Goal: Transaction & Acquisition: Purchase product/service

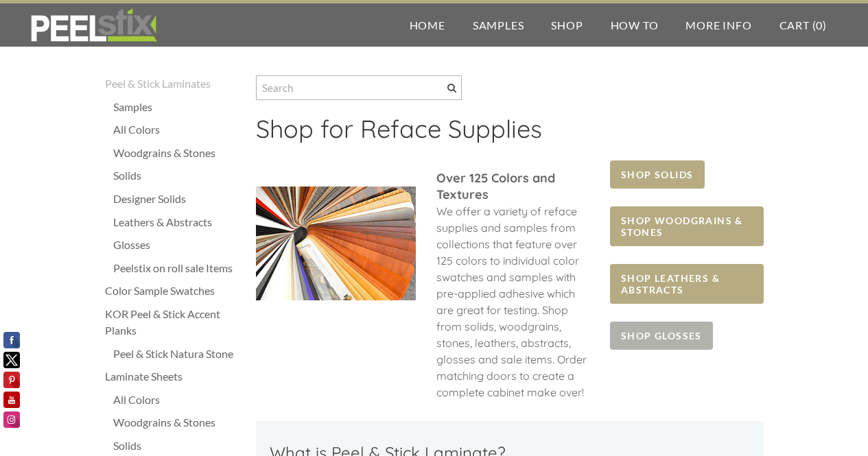
click at [639, 333] on span "SHOP GLOSSES" at bounding box center [661, 336] width 103 height 28
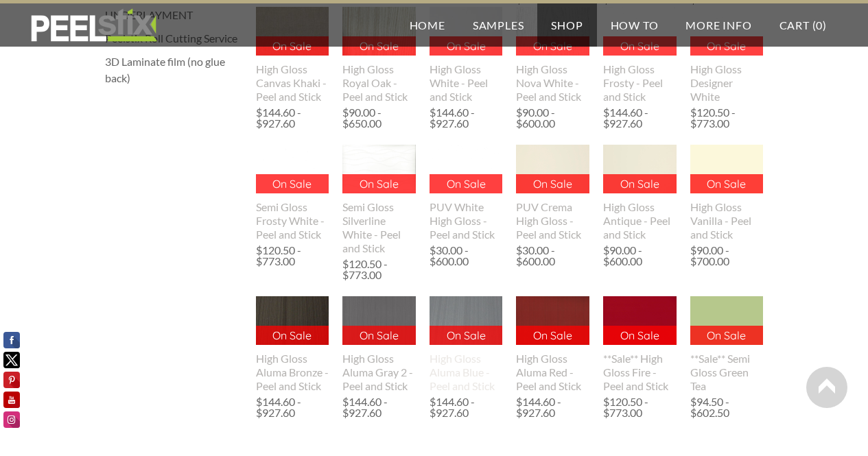
scroll to position [571, 0]
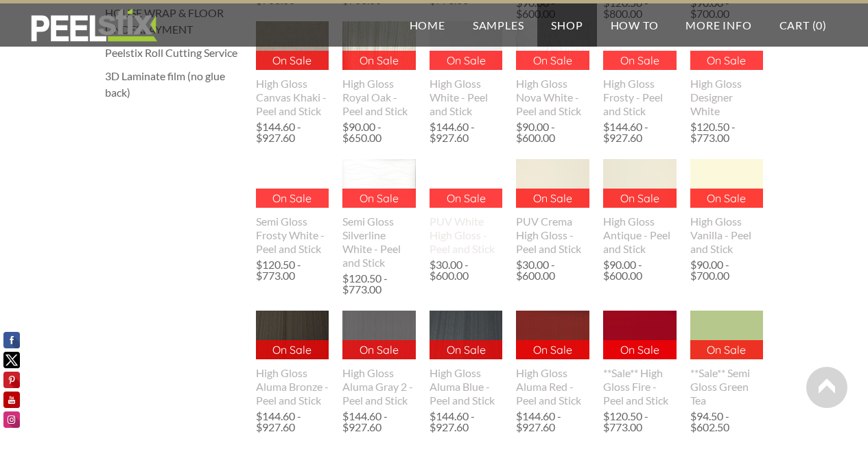
click at [460, 193] on img at bounding box center [465, 183] width 73 height 49
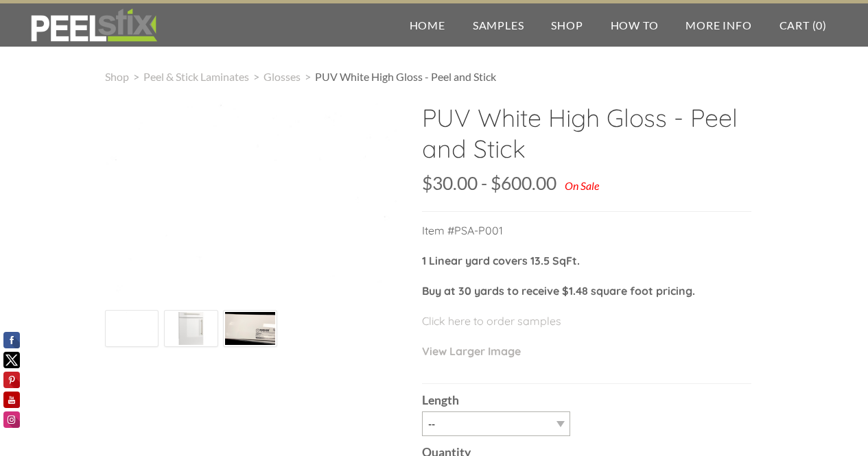
click at [190, 332] on img at bounding box center [191, 329] width 50 height 50
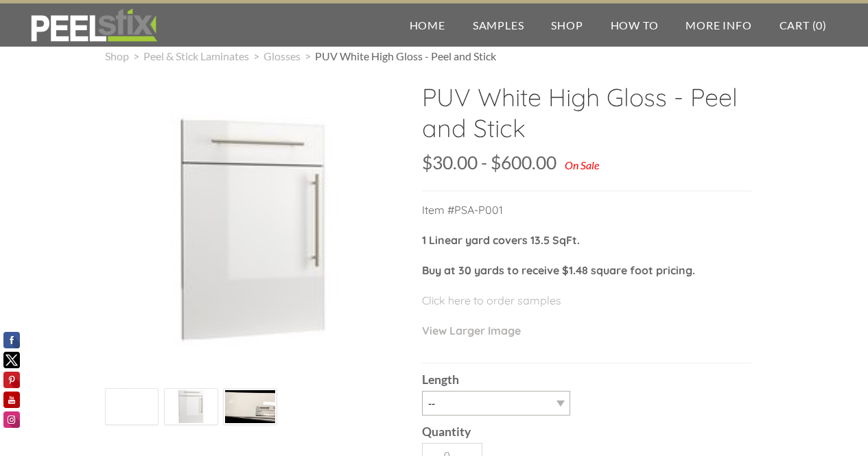
scroll to position [69, 0]
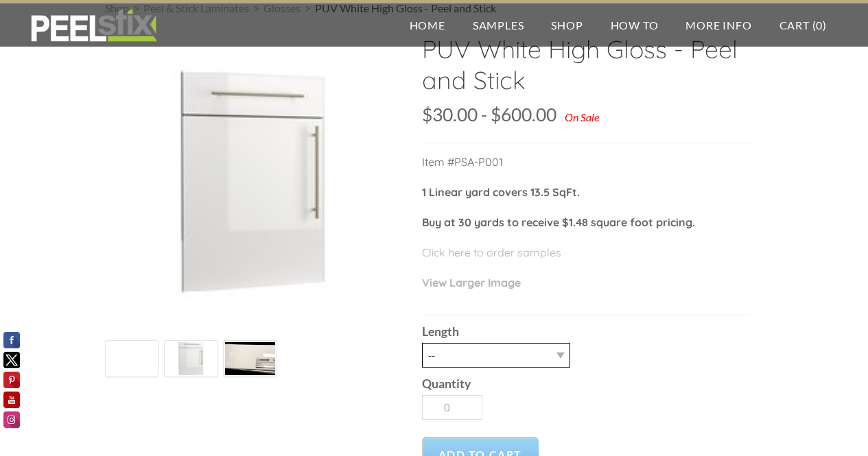
click at [553, 351] on select "-- 1 LY 3LY 10LY 30LY 50LY Raw film with no adhesive Five sheets of 4'X8' HPL" at bounding box center [496, 355] width 148 height 25
select select "1 LY"
click at [422, 343] on select "-- 1 LY 3LY 10LY 30LY 50LY Raw film with no adhesive Five sheets of 4'X8' HPL" at bounding box center [496, 355] width 148 height 25
type input "1"
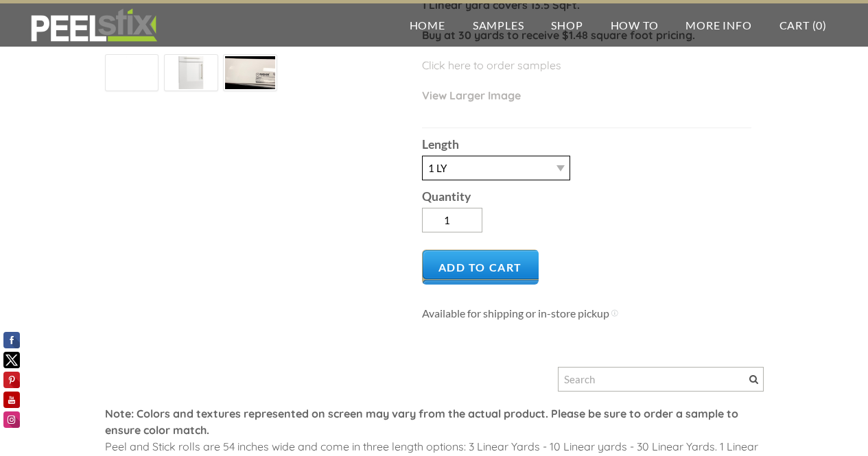
scroll to position [274, 0]
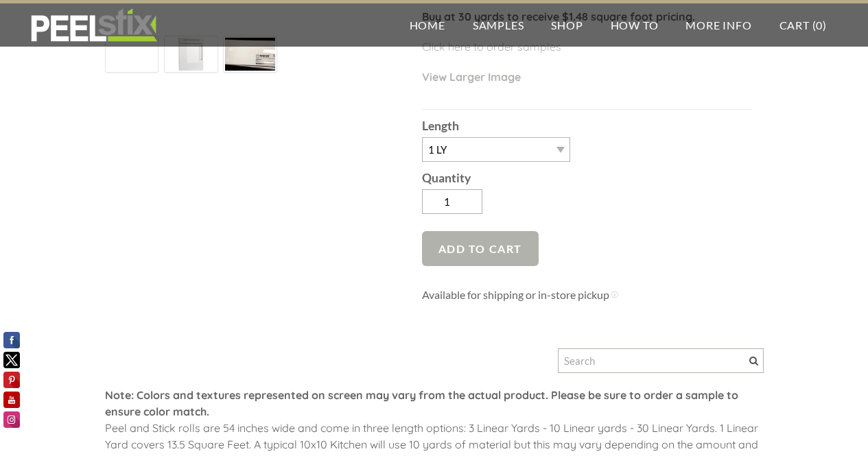
click at [482, 247] on span "Add to Cart" at bounding box center [480, 248] width 117 height 35
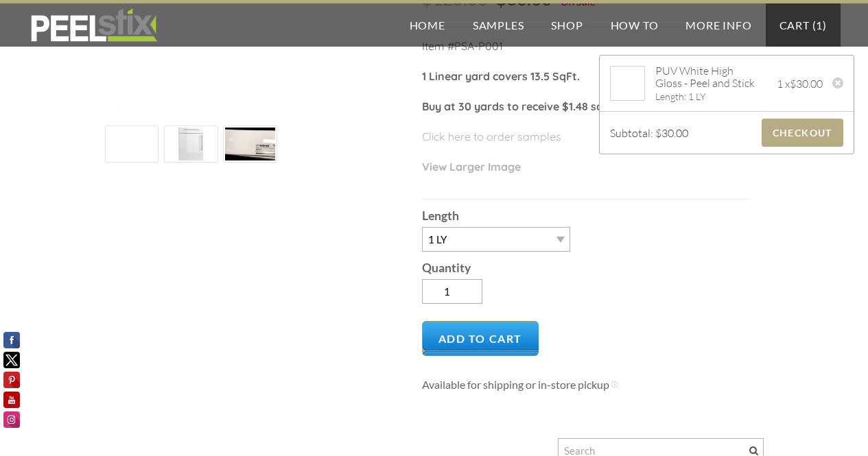
scroll to position [69, 0]
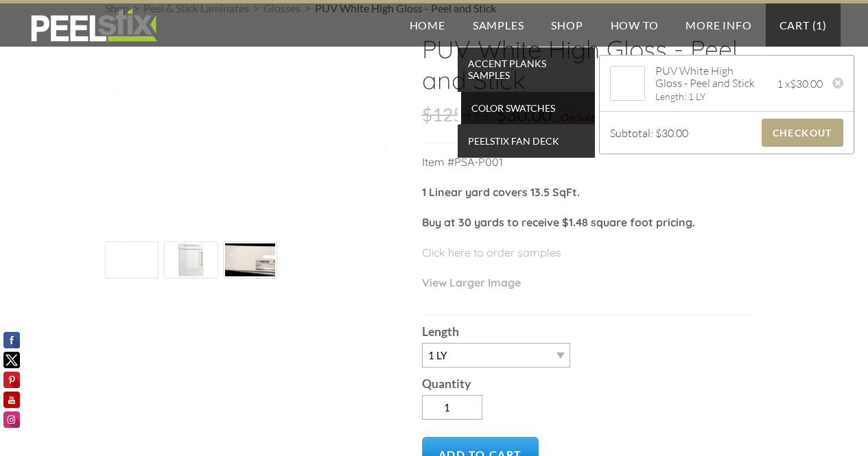
click at [493, 112] on span "Color Swatches" at bounding box center [527, 108] width 127 height 19
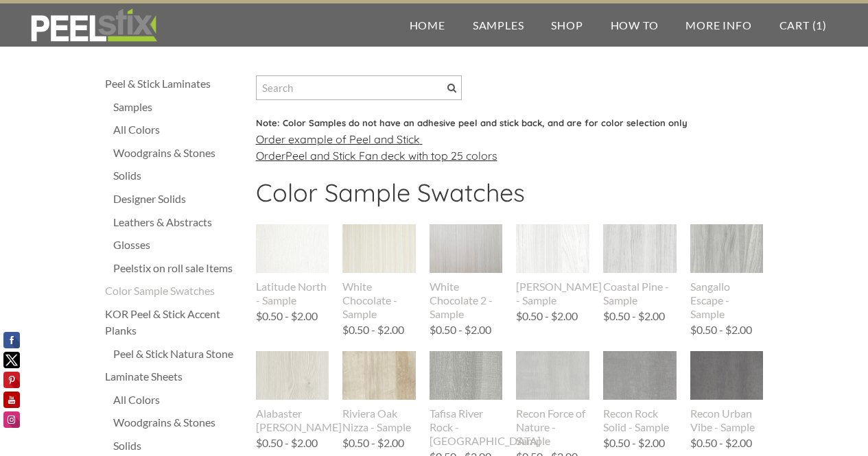
click at [121, 244] on div "Glosses" at bounding box center [177, 245] width 129 height 16
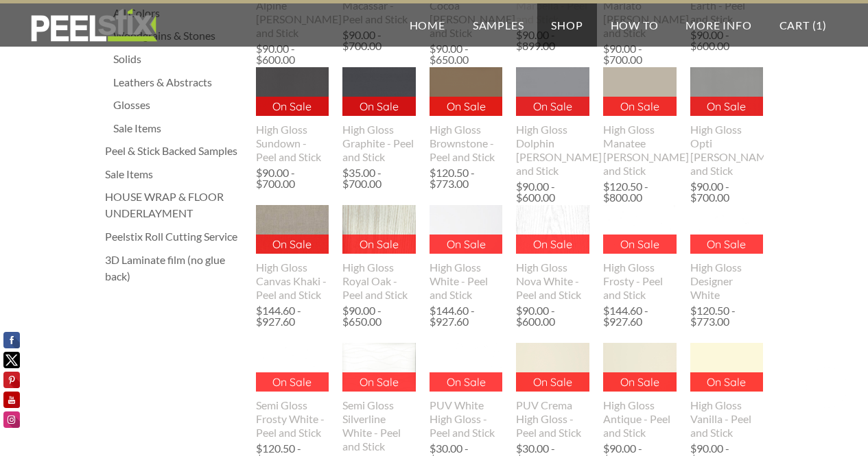
scroll to position [412, 0]
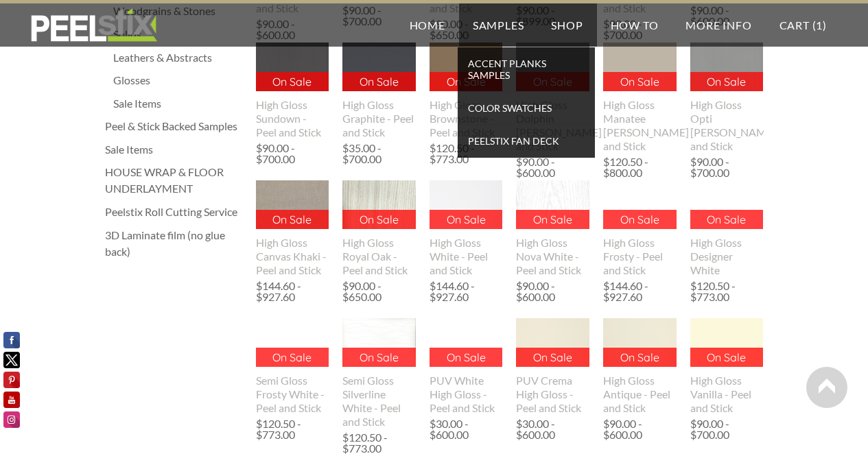
click at [486, 24] on link "Samples" at bounding box center [498, 24] width 79 height 43
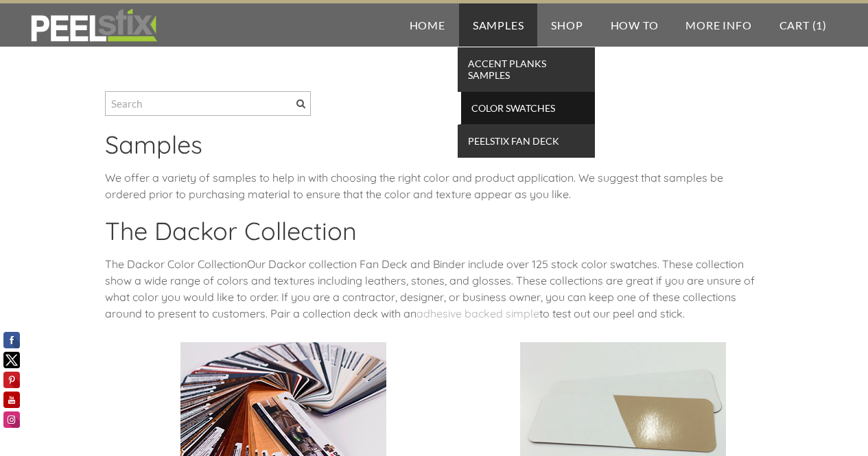
click at [486, 114] on span "Color Swatches" at bounding box center [527, 108] width 127 height 19
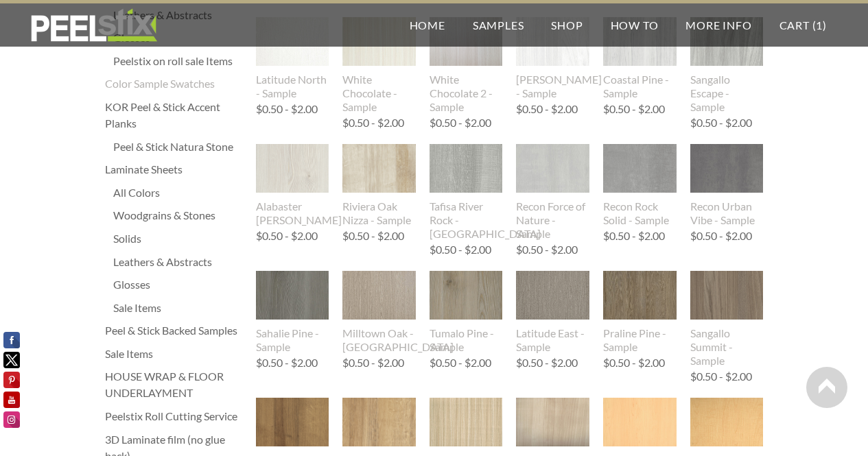
scroll to position [202, 0]
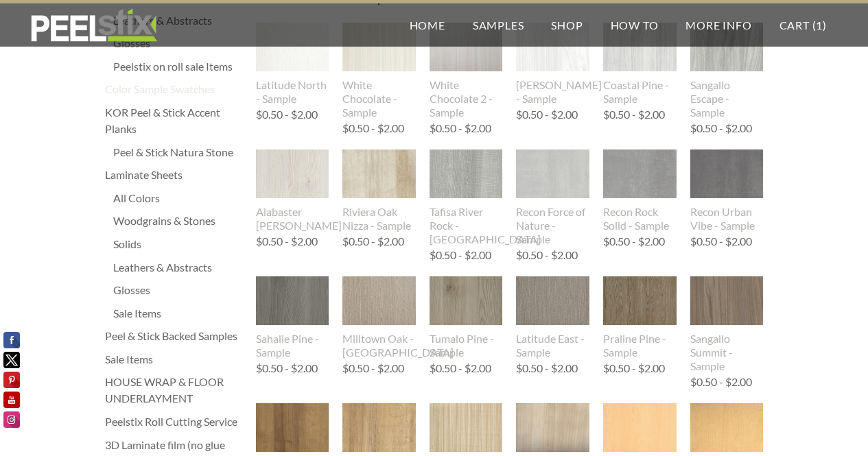
click at [176, 89] on div "Color Sample Swatches" at bounding box center [173, 89] width 137 height 16
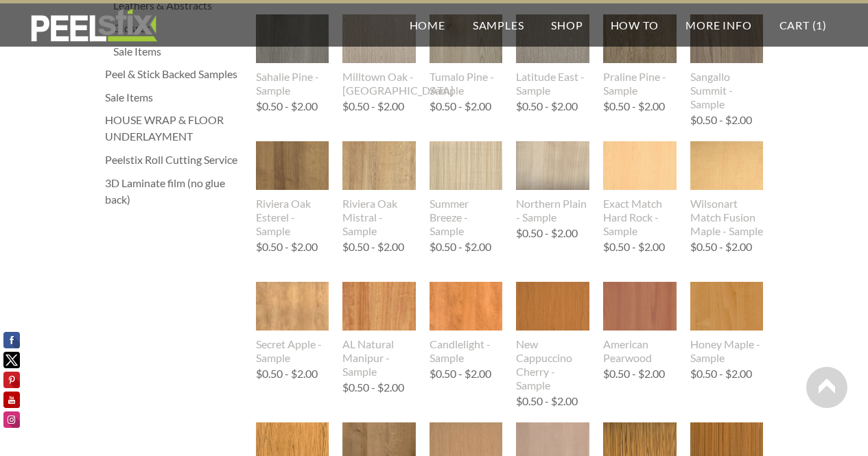
scroll to position [339, 0]
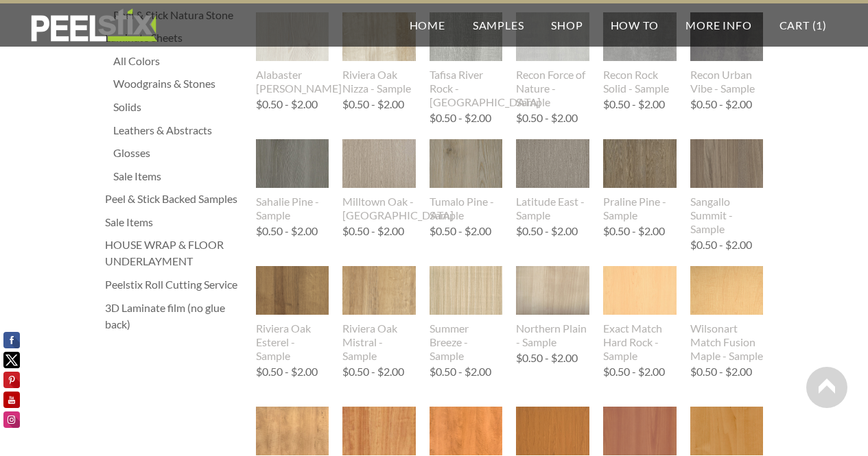
click at [176, 198] on div "Peel & Stick Backed Samples" at bounding box center [173, 199] width 137 height 16
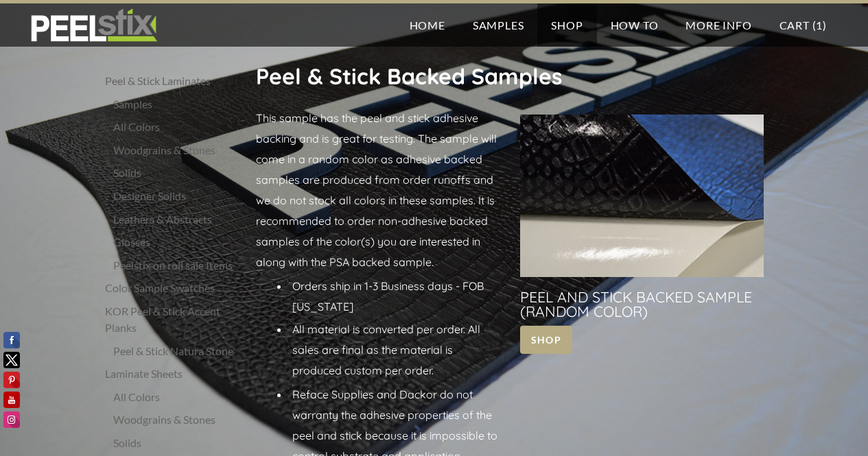
scroll to position [263, 0]
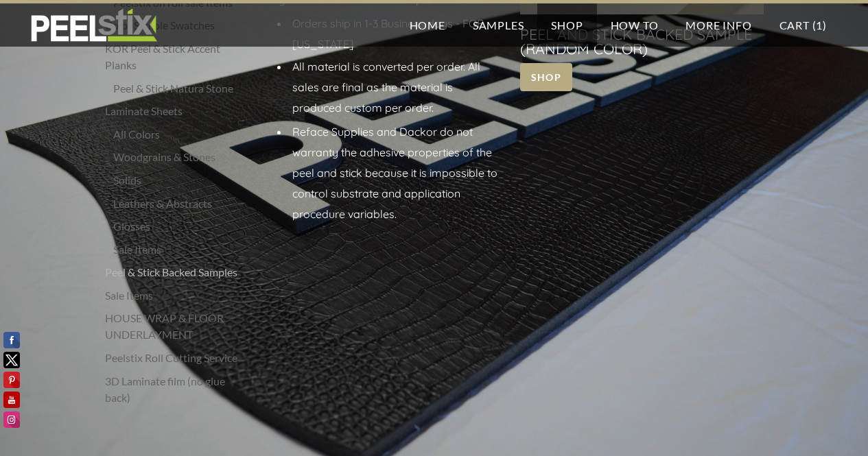
click at [139, 383] on div "3D Laminate film (no glue back)" at bounding box center [173, 389] width 137 height 33
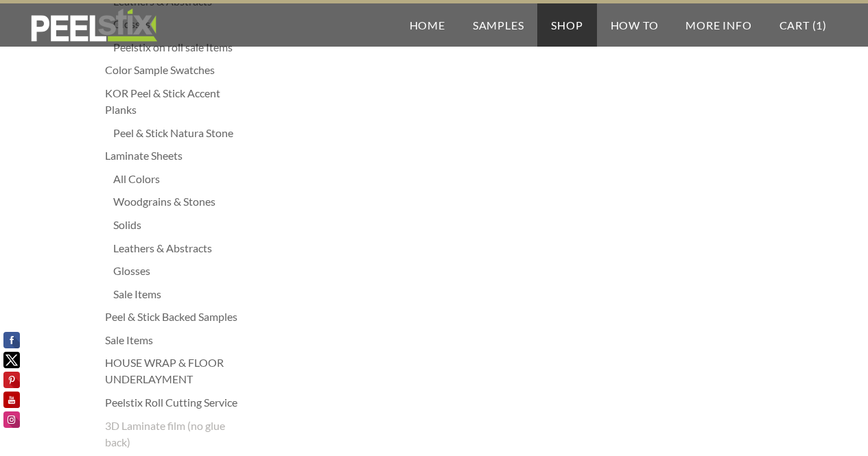
scroll to position [343, 0]
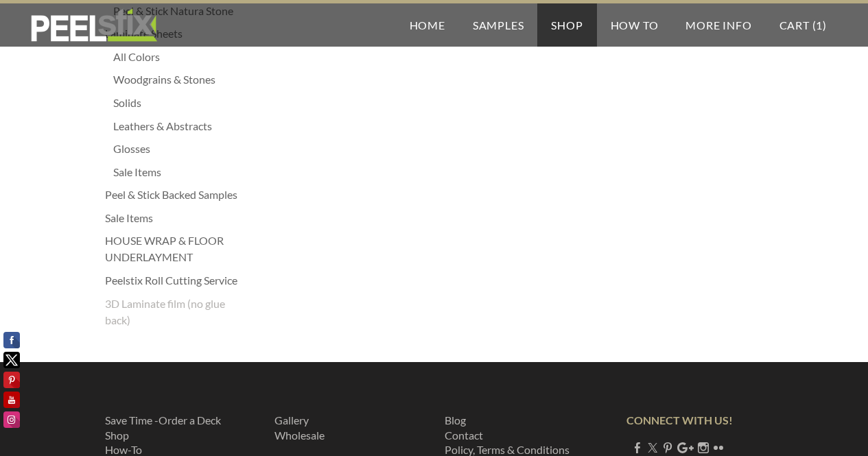
click at [139, 152] on div "Glosses" at bounding box center [177, 149] width 129 height 16
